Goal: Task Accomplishment & Management: Complete application form

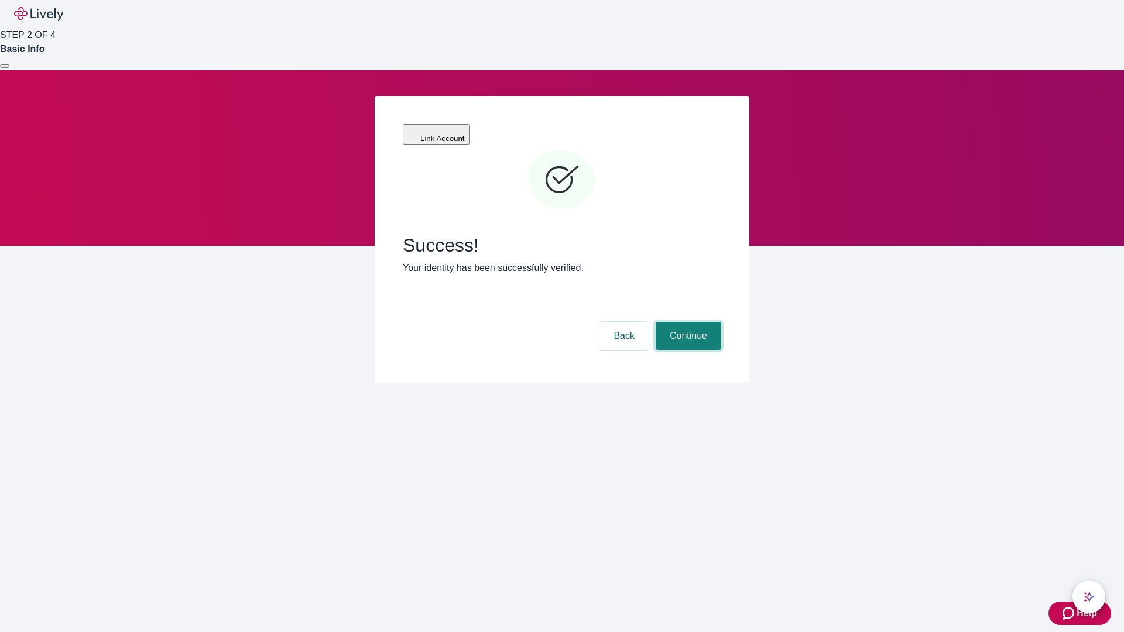
click at [687, 322] on button "Continue" at bounding box center [689, 336] width 66 height 28
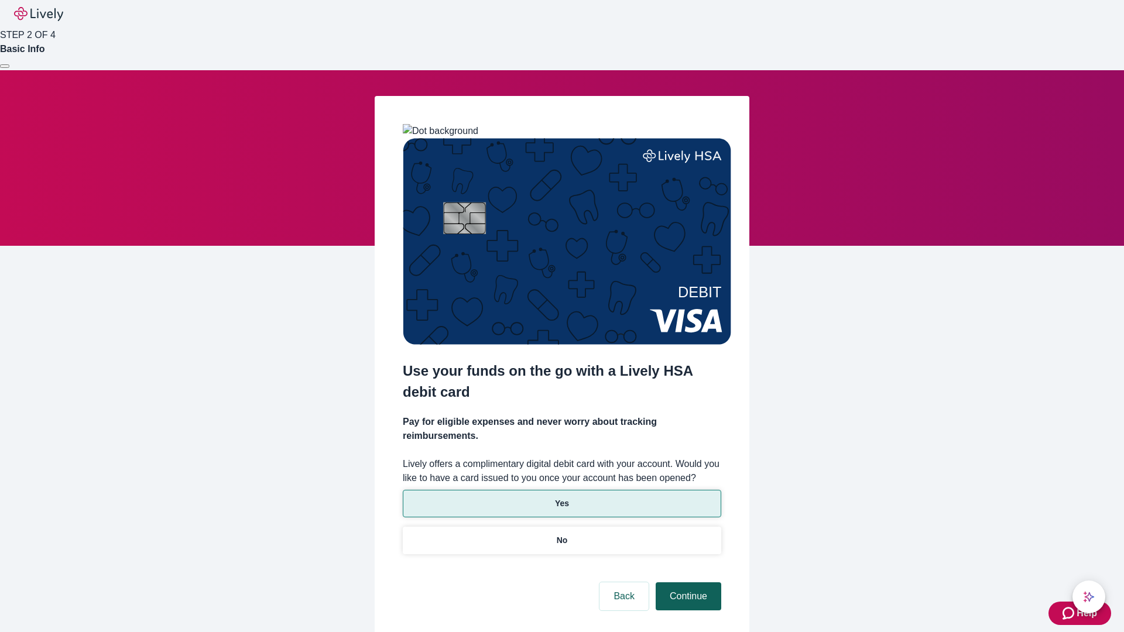
click at [561, 535] on p "No" at bounding box center [562, 541] width 11 height 12
click at [687, 583] on button "Continue" at bounding box center [689, 597] width 66 height 28
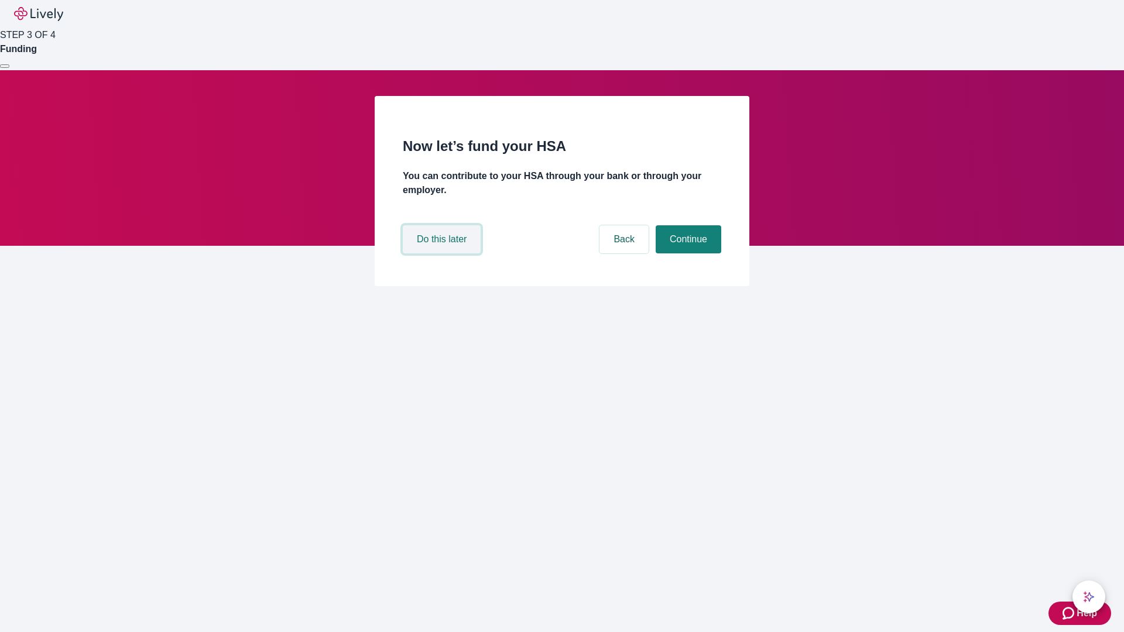
click at [443, 254] on button "Do this later" at bounding box center [442, 239] width 78 height 28
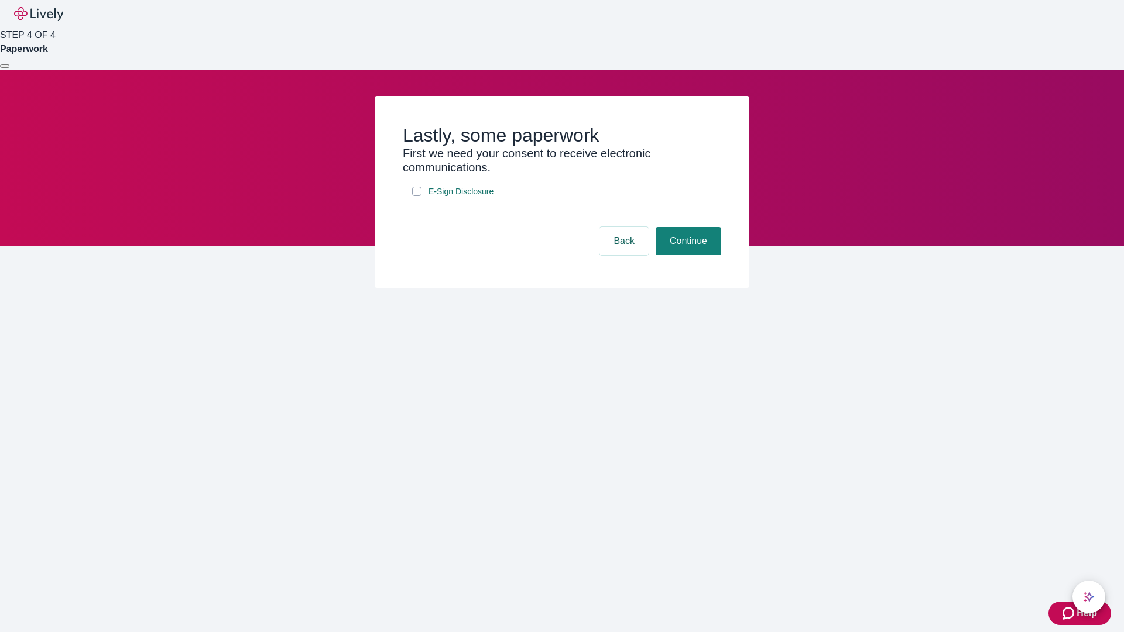
click at [417, 196] on input "E-Sign Disclosure" at bounding box center [416, 191] width 9 height 9
checkbox input "true"
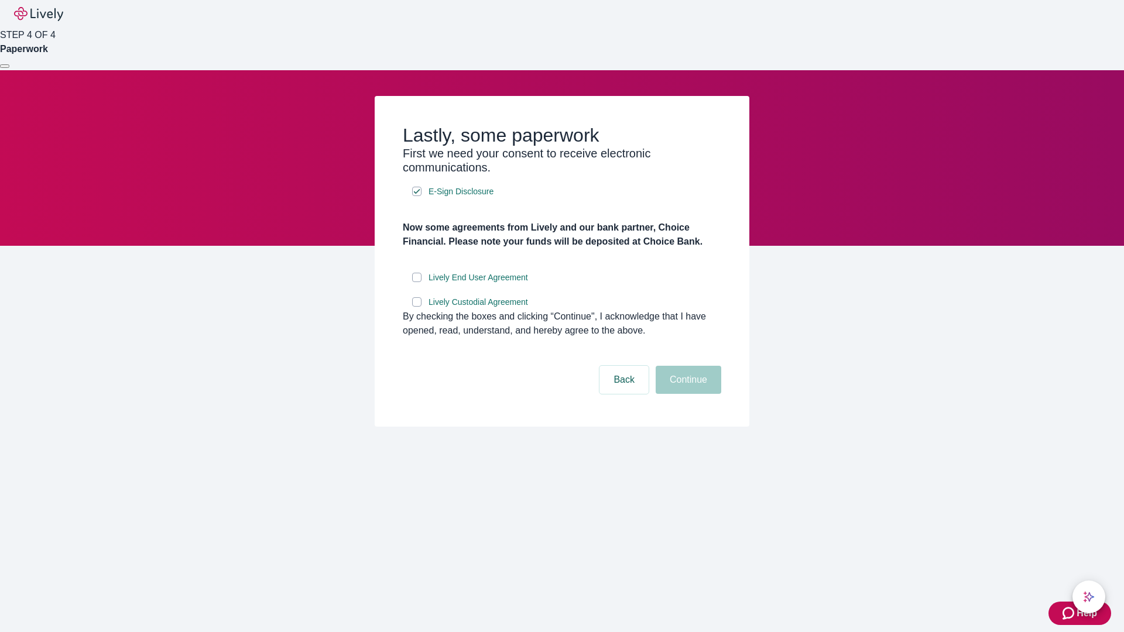
click at [417, 282] on input "Lively End User Agreement" at bounding box center [416, 277] width 9 height 9
checkbox input "true"
click at [417, 307] on input "Lively Custodial Agreement" at bounding box center [416, 301] width 9 height 9
checkbox input "true"
click at [687, 394] on button "Continue" at bounding box center [689, 380] width 66 height 28
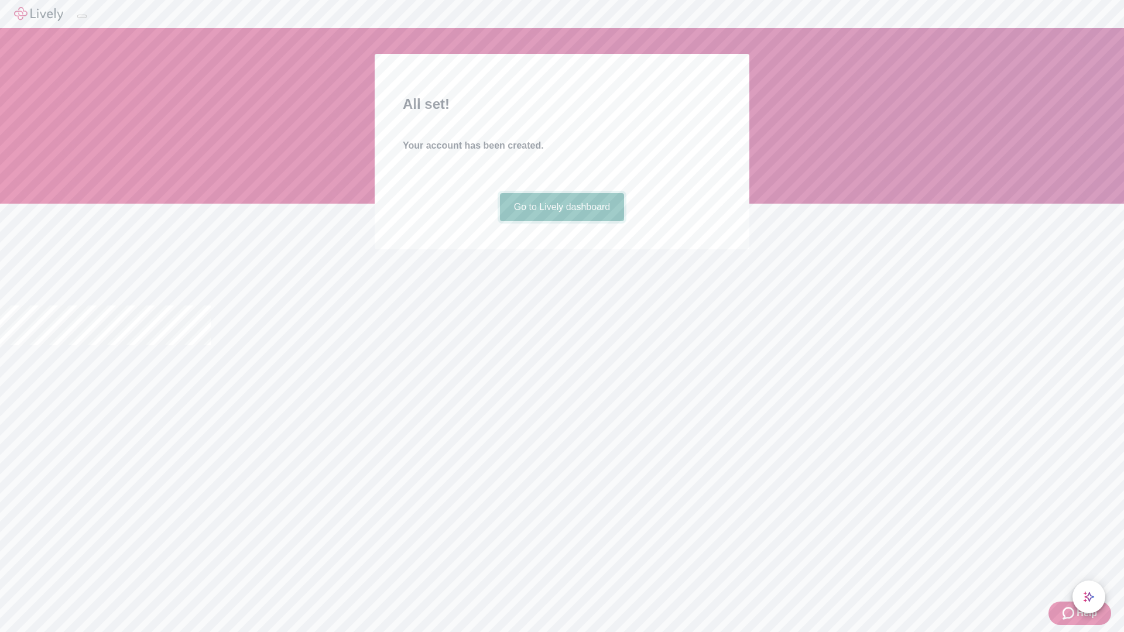
click at [561, 221] on link "Go to Lively dashboard" at bounding box center [562, 207] width 125 height 28
